Goal: Task Accomplishment & Management: Use online tool/utility

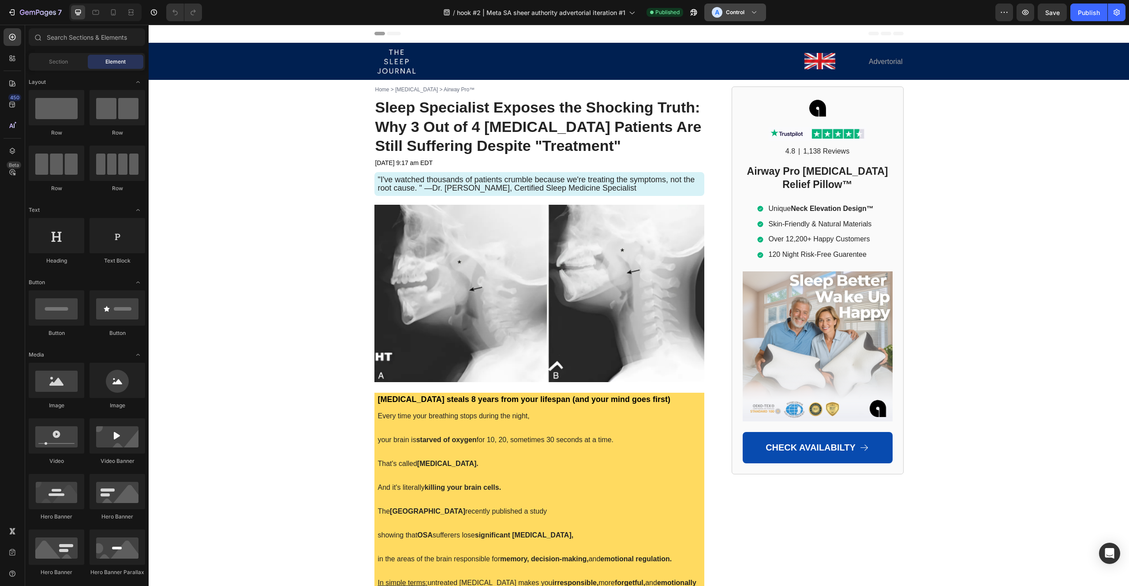
click at [724, 19] on button "A Control" at bounding box center [735, 13] width 62 height 18
click at [723, 52] on h3 "Variant" at bounding box center [731, 54] width 18 height 9
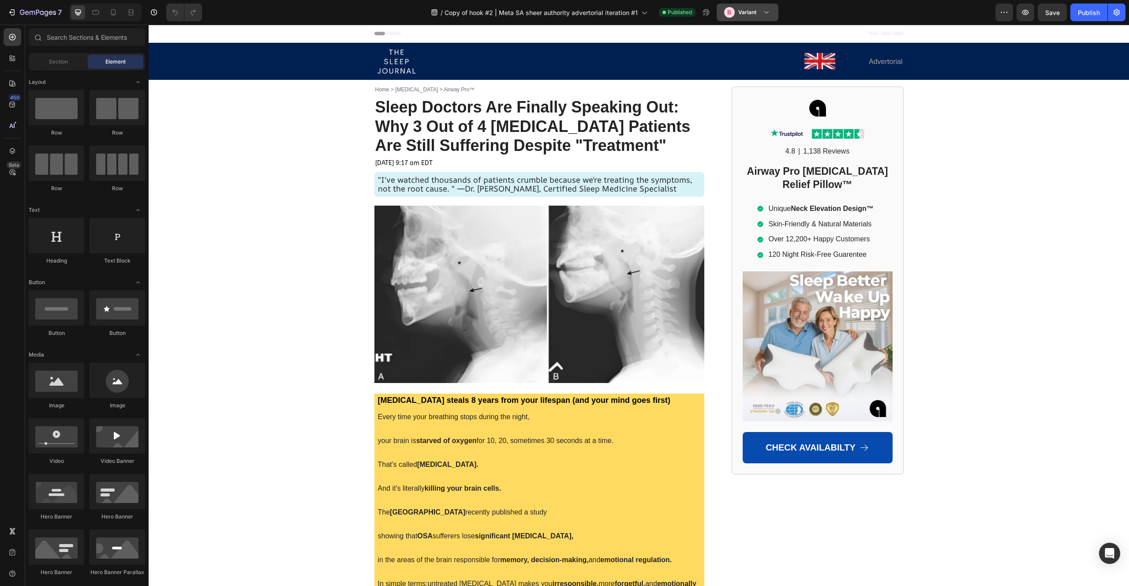
click at [734, 11] on div "B" at bounding box center [729, 12] width 11 height 11
click at [728, 36] on div "A" at bounding box center [725, 35] width 11 height 11
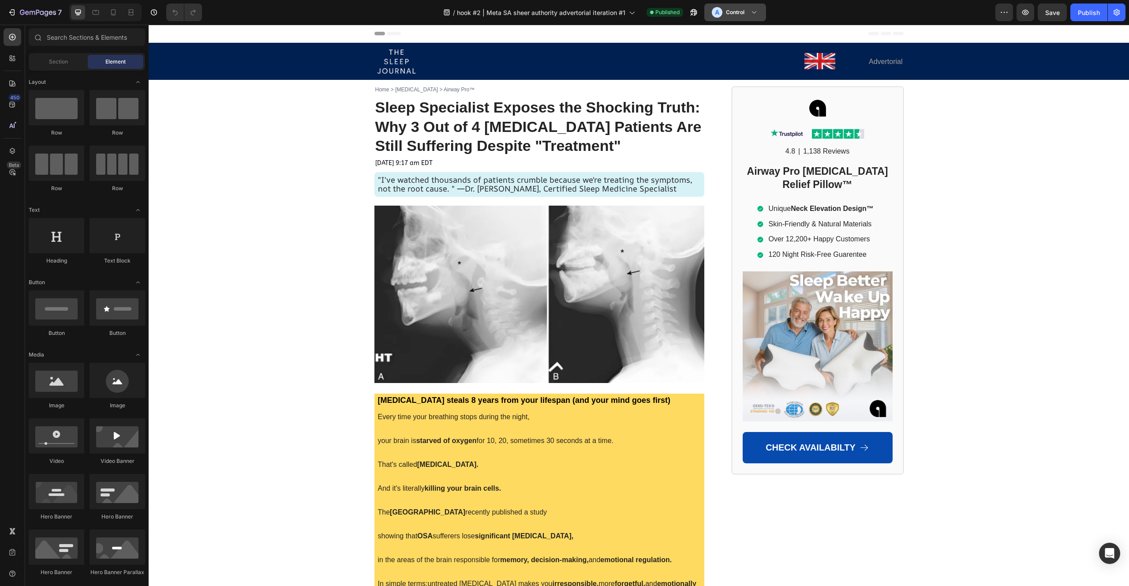
click at [746, 16] on div "A Control" at bounding box center [730, 12] width 36 height 11
click at [722, 50] on div "B Variant" at bounding box center [733, 54] width 51 height 11
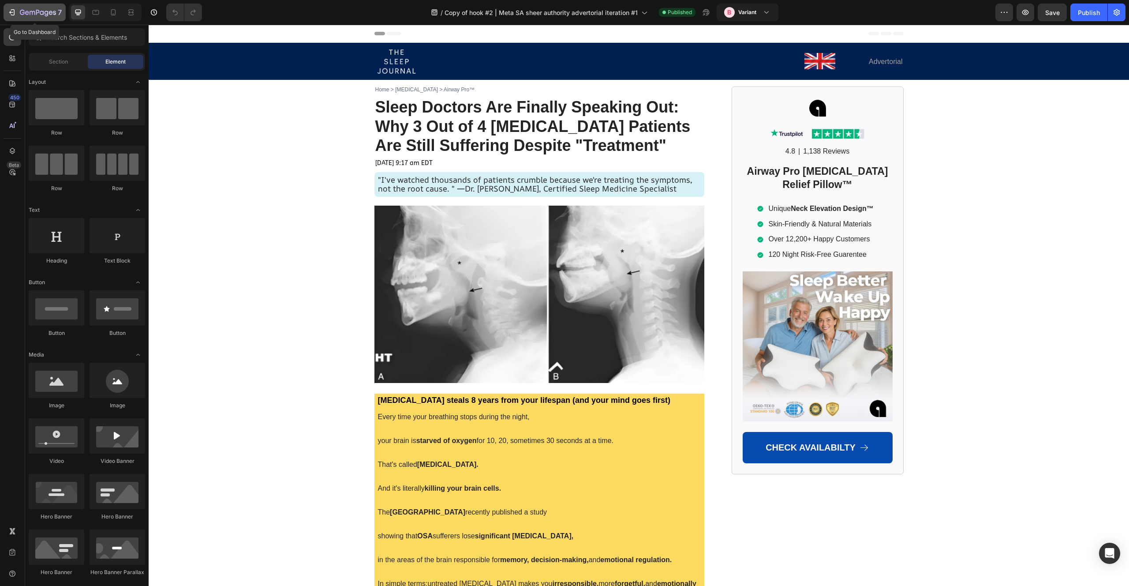
click at [52, 17] on div "7" at bounding box center [41, 12] width 42 height 11
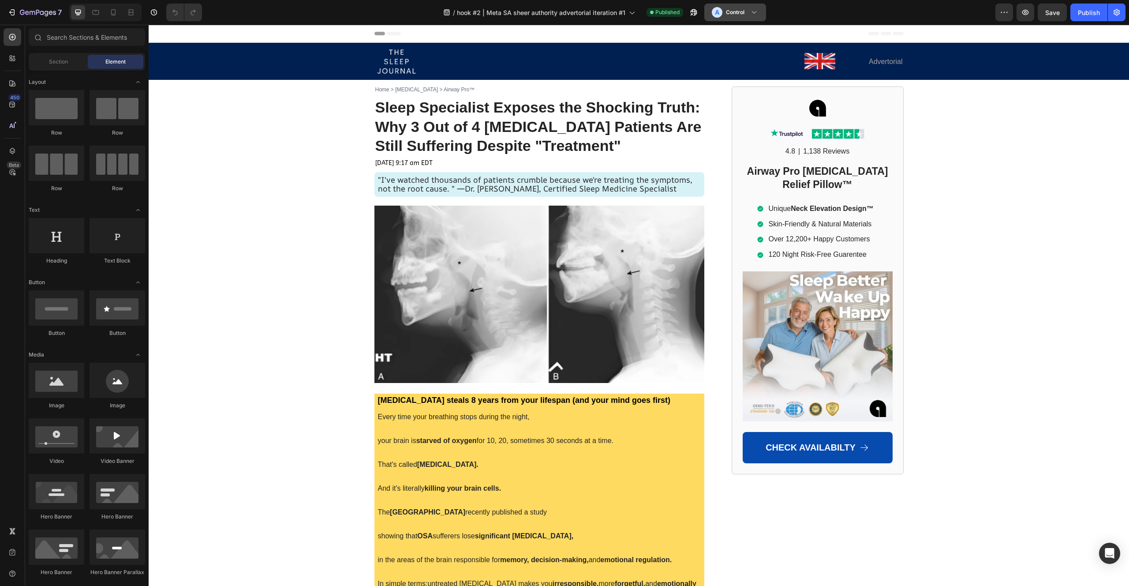
click at [729, 10] on h3 "Control" at bounding box center [735, 12] width 19 height 9
click at [728, 55] on h3 "Variant" at bounding box center [731, 54] width 18 height 9
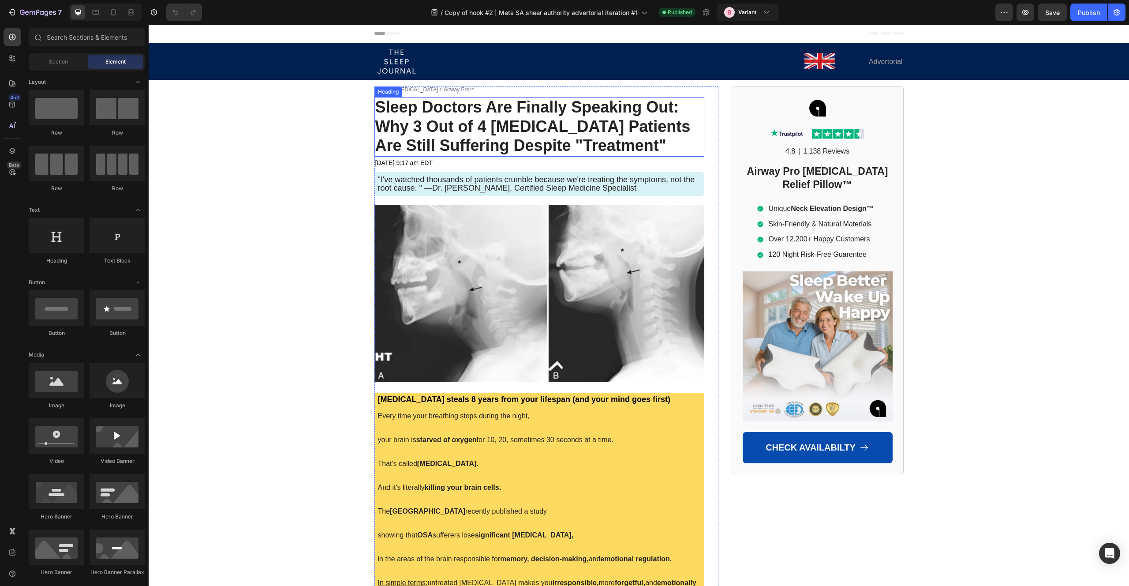
click at [522, 116] on span "Sleep Doctors Are Finally Speaking Out: Why 3 Out of 4 [MEDICAL_DATA] Patients …" at bounding box center [532, 126] width 315 height 57
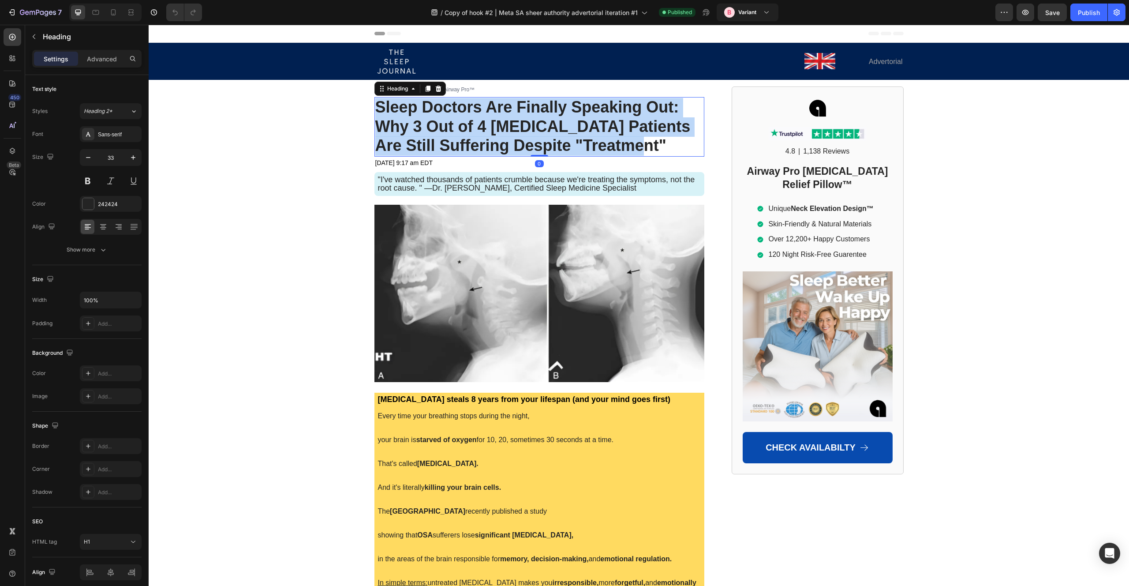
click at [522, 116] on span "Sleep Doctors Are Finally Speaking Out: Why 3 Out of 4 Sleep Apnea Patients Are…" at bounding box center [532, 126] width 315 height 57
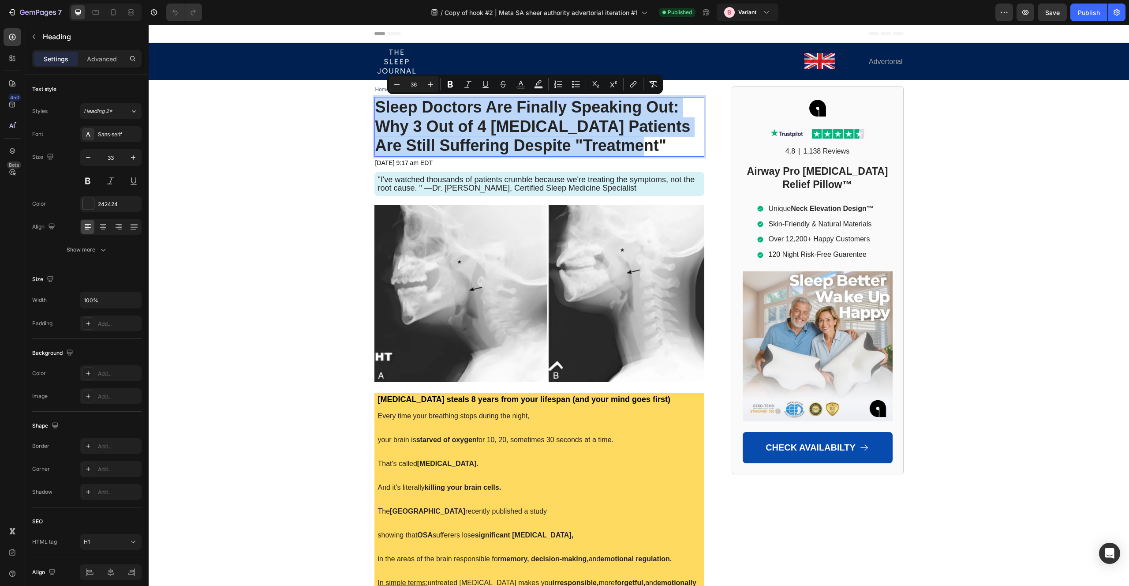
copy span "Sleep Doctors Are Finally Speaking Out: Why 3 Out of 4 Sleep Apnea Patients Are…"
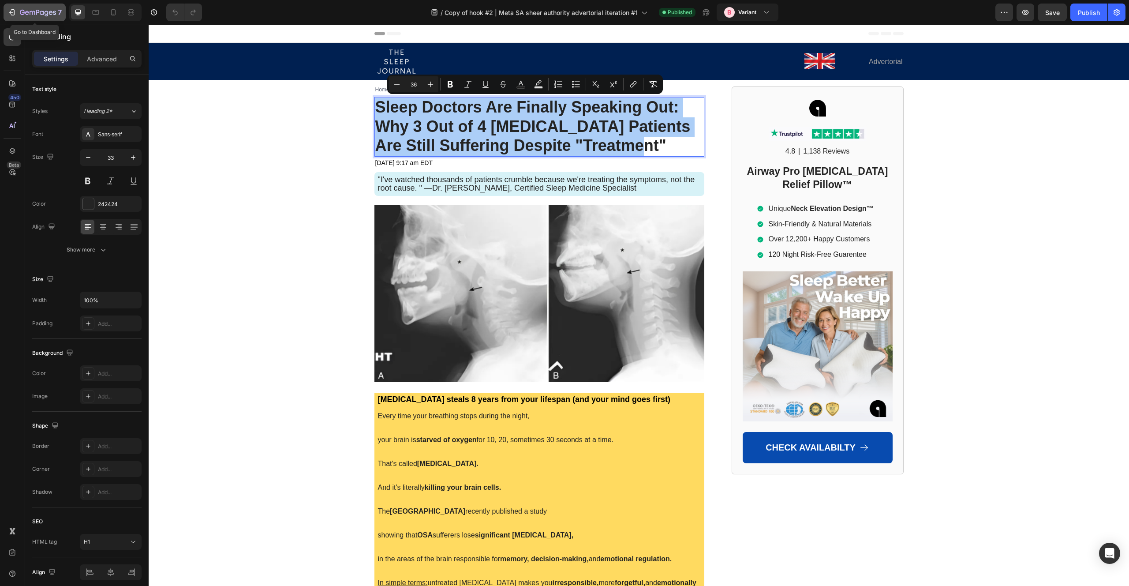
click at [49, 15] on icon "button" at bounding box center [38, 12] width 36 height 7
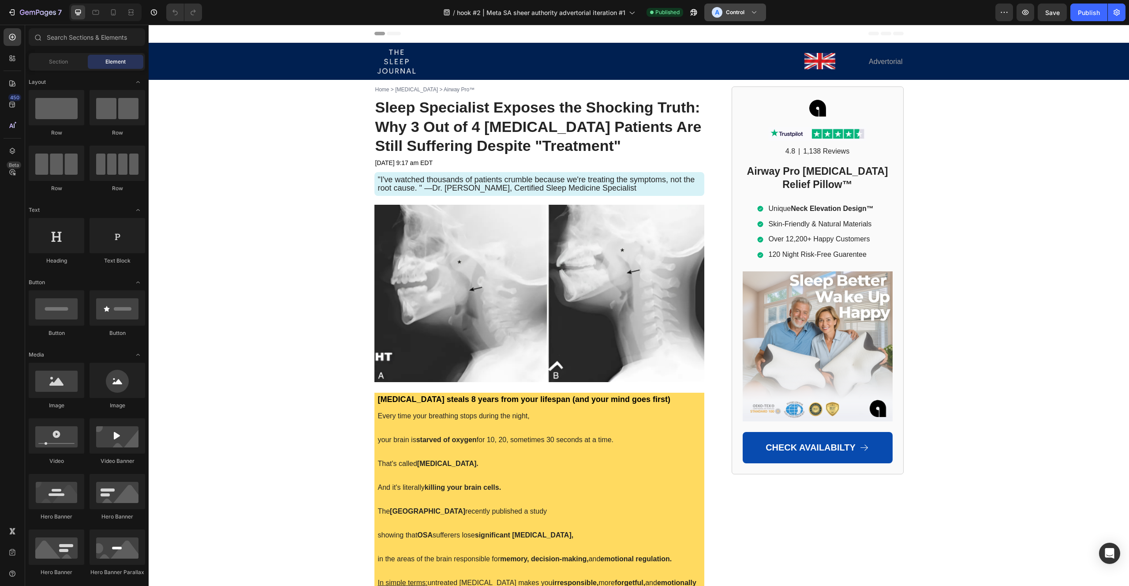
click at [753, 12] on icon at bounding box center [754, 12] width 9 height 9
click at [518, 112] on span "Sleep Specialist Exposes the Shocking Truth: Why 3 Out of 4 Sleep Apnea Patient…" at bounding box center [538, 127] width 326 height 56
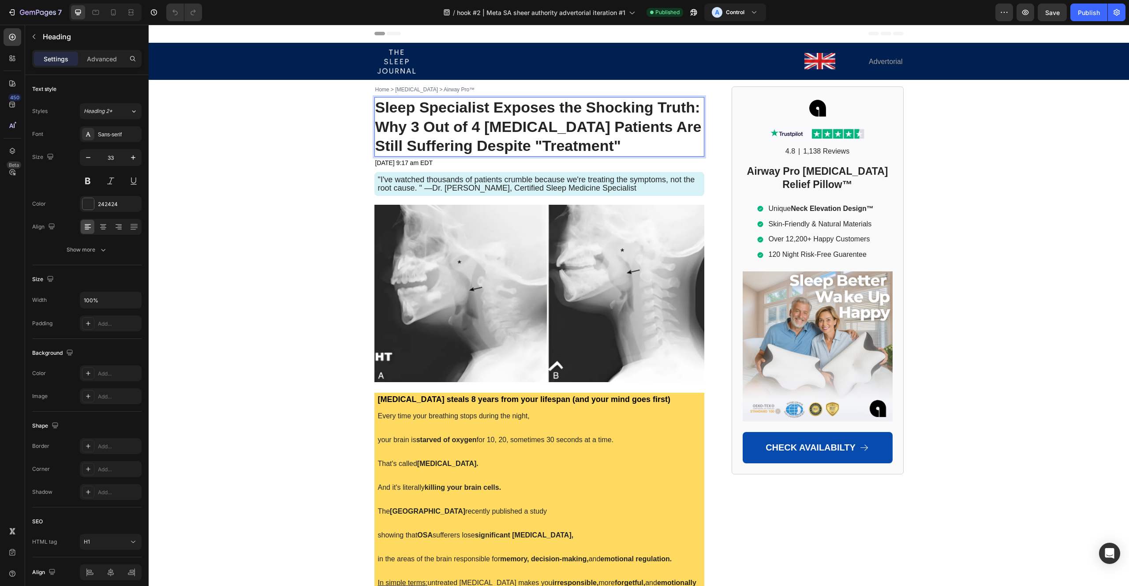
click at [518, 112] on span "Sleep Specialist Exposes the Shocking Truth: Why 3 Out of 4 Sleep Apnea Patient…" at bounding box center [538, 127] width 326 height 56
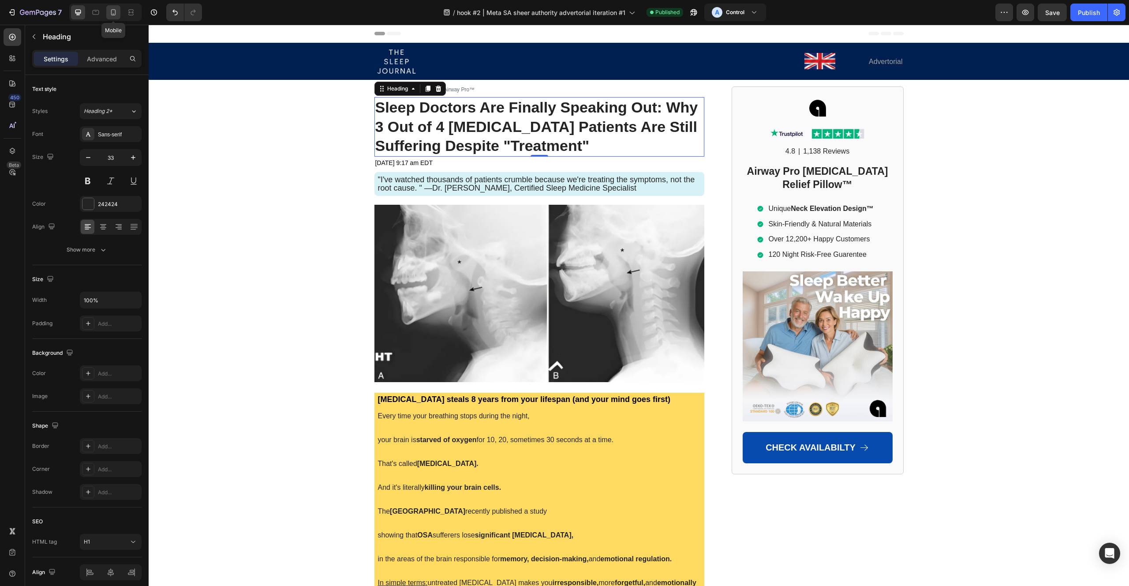
click at [113, 13] on icon at bounding box center [113, 12] width 9 height 9
type input "24"
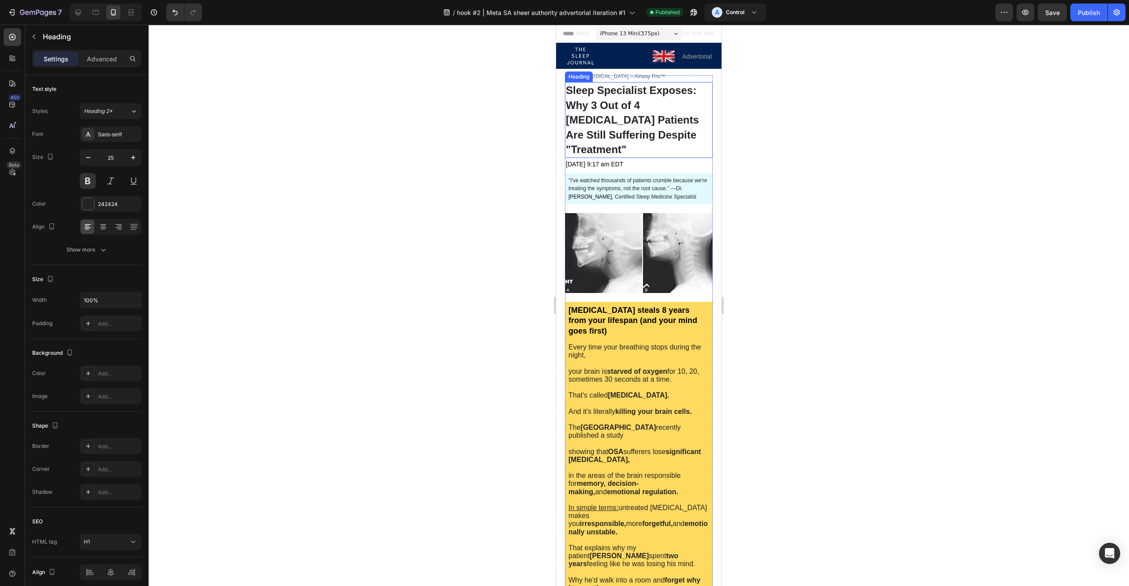
click at [588, 120] on strong "Why 3 Out of 4 Sleep Apnea Patients Are Still Suffering Despite "Treatment"" at bounding box center [632, 127] width 133 height 56
click at [474, 105] on div at bounding box center [639, 305] width 981 height 561
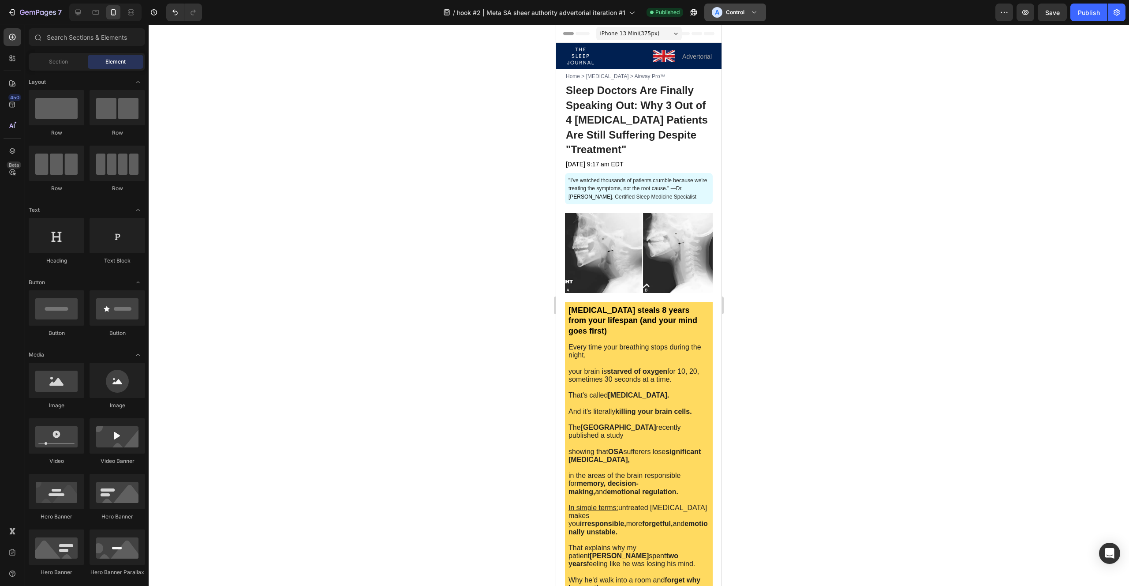
click at [743, 4] on button "A Control" at bounding box center [735, 13] width 62 height 18
click at [721, 57] on div "B Variant" at bounding box center [733, 54] width 51 height 11
click at [1087, 14] on div "Publish" at bounding box center [1089, 12] width 22 height 9
click at [734, 16] on div "A Control" at bounding box center [738, 12] width 33 height 11
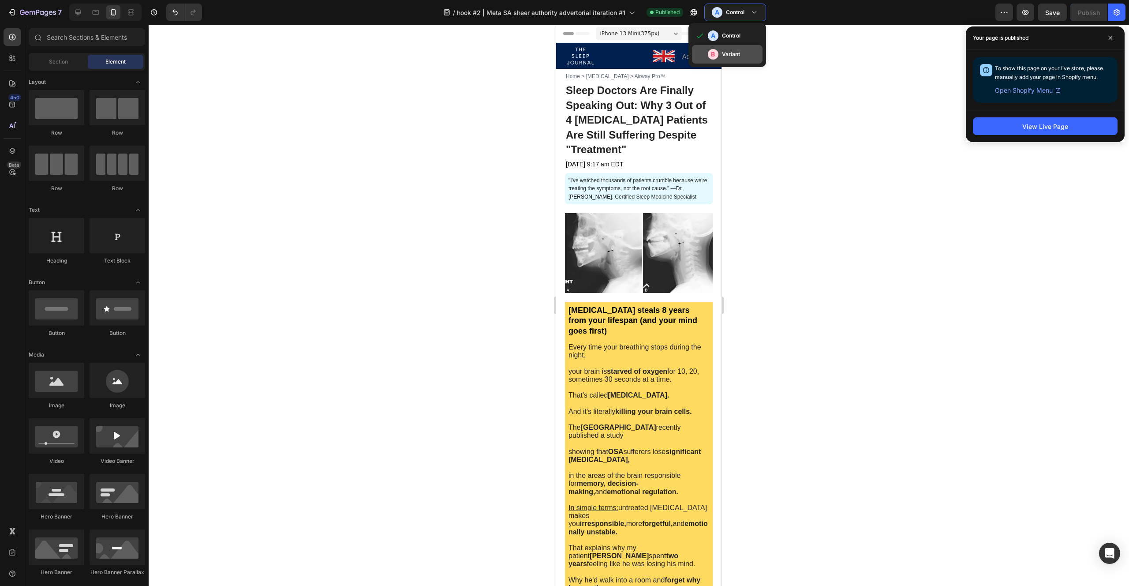
click at [734, 56] on h3 "Variant" at bounding box center [731, 54] width 18 height 9
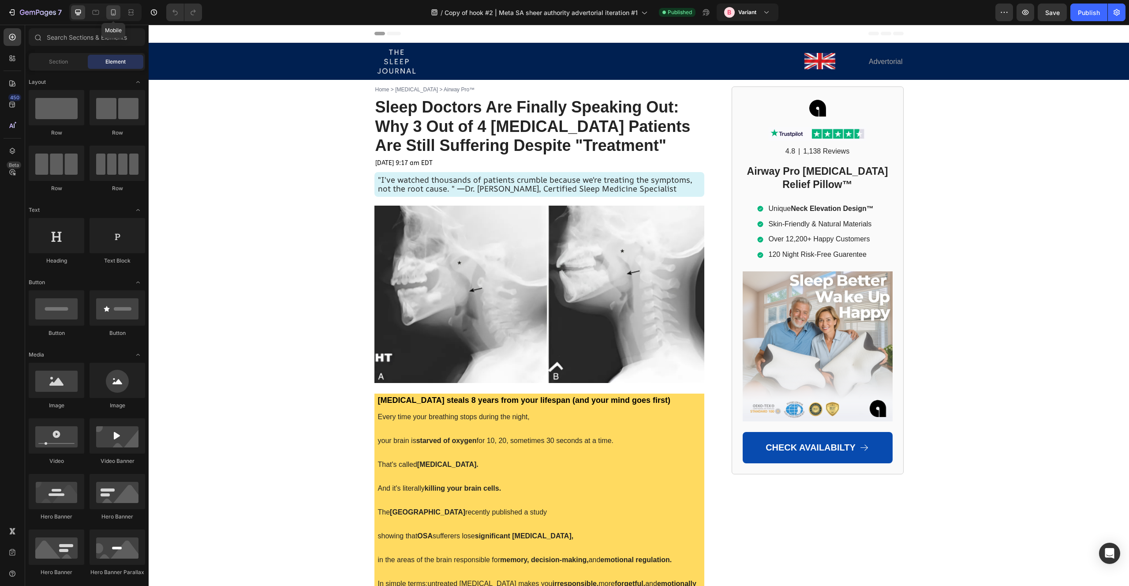
click at [111, 18] on div at bounding box center [113, 12] width 14 height 14
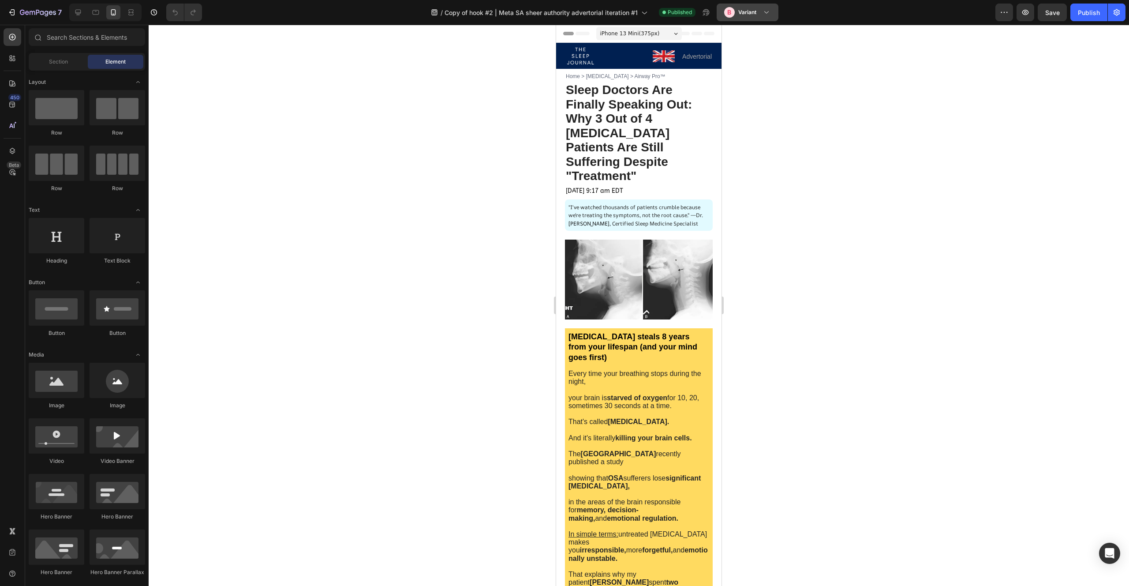
click at [732, 15] on div "B" at bounding box center [729, 12] width 11 height 11
click at [26, 12] on icon "button" at bounding box center [38, 12] width 36 height 7
